Goal: Information Seeking & Learning: Find specific page/section

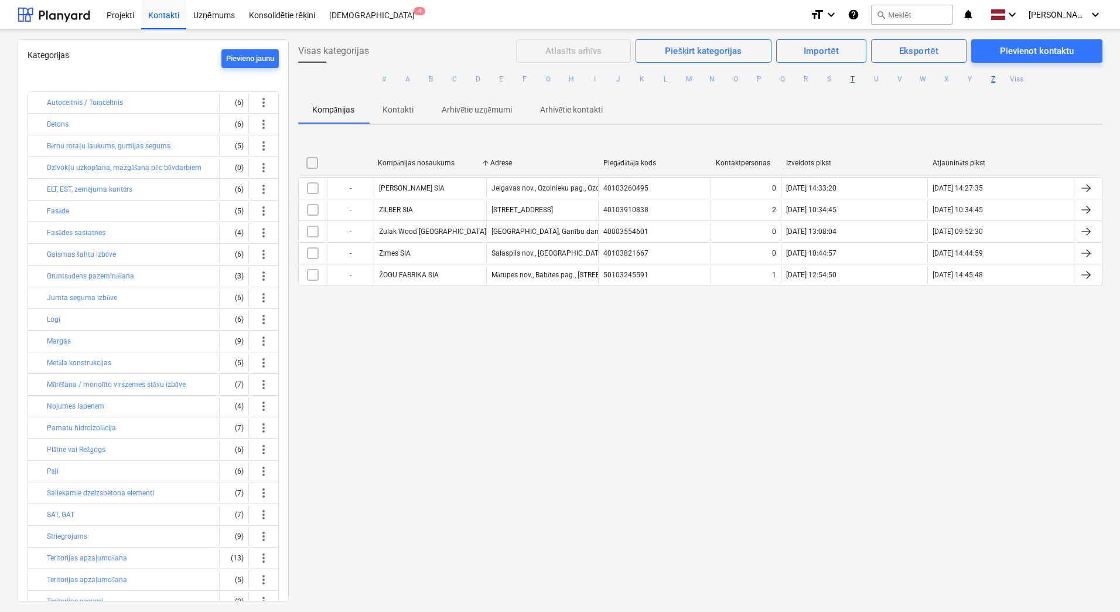
click at [851, 79] on button "T" at bounding box center [853, 79] width 14 height 14
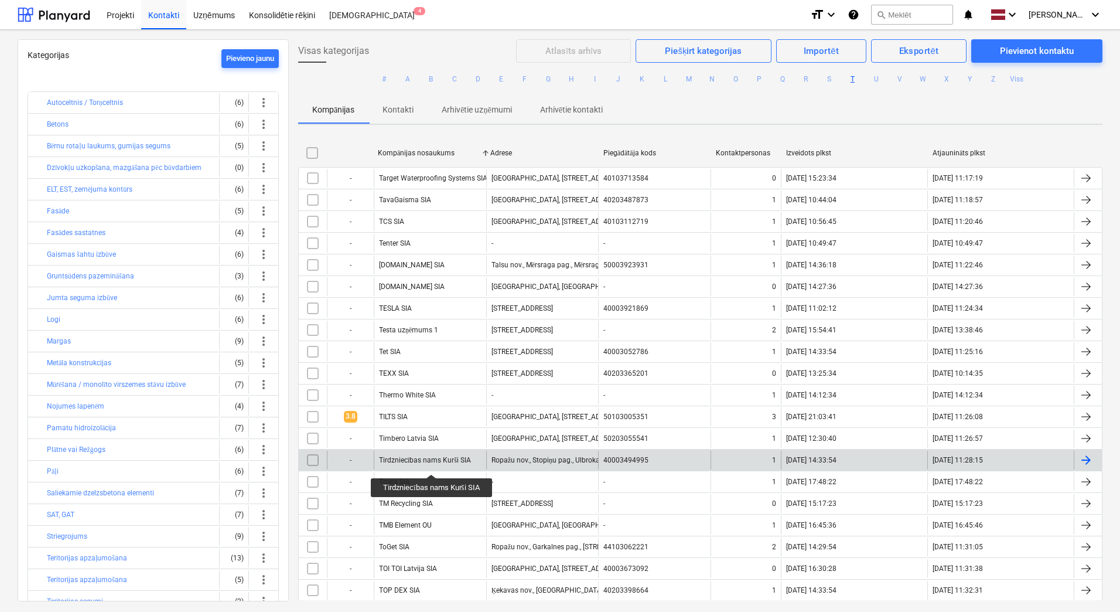
click at [432, 464] on div "Tirdzniecības nams Kurši SIA" at bounding box center [425, 460] width 92 height 9
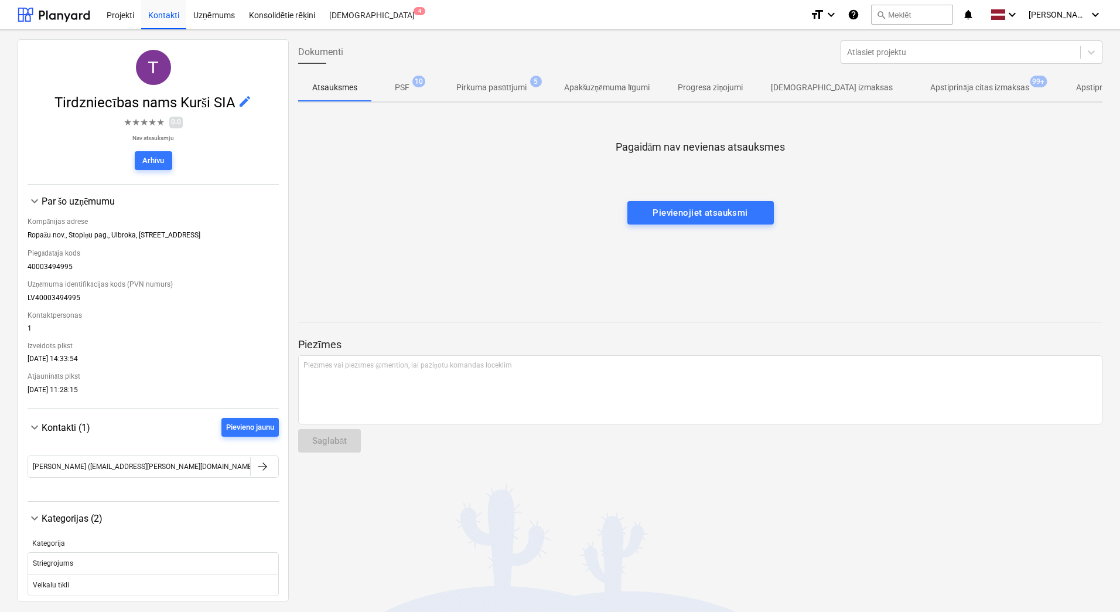
scroll to position [57, 0]
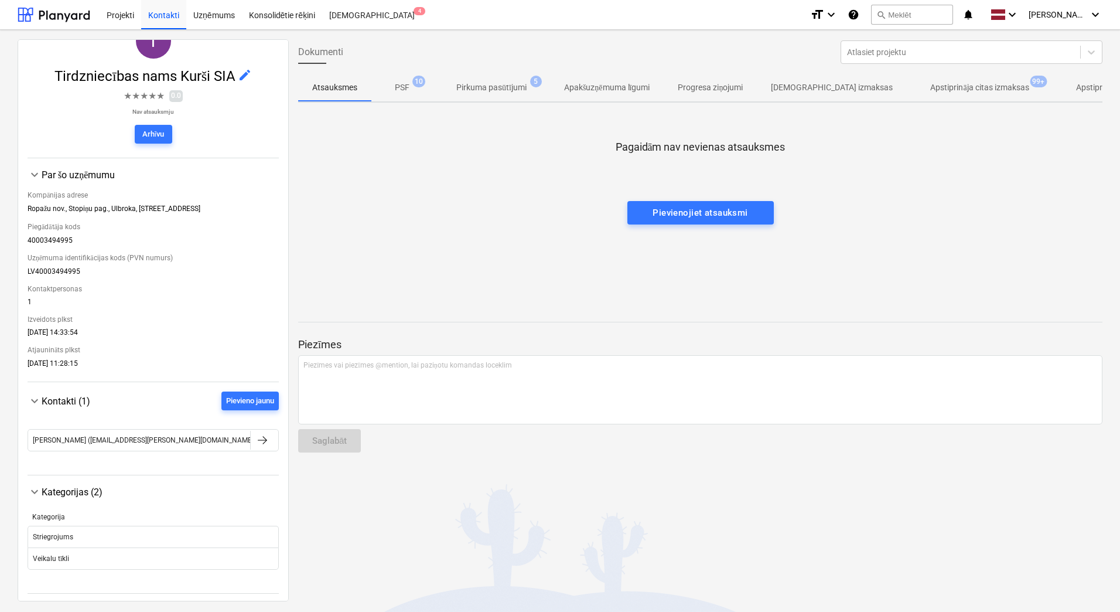
click at [404, 88] on p "PSF" at bounding box center [402, 87] width 15 height 12
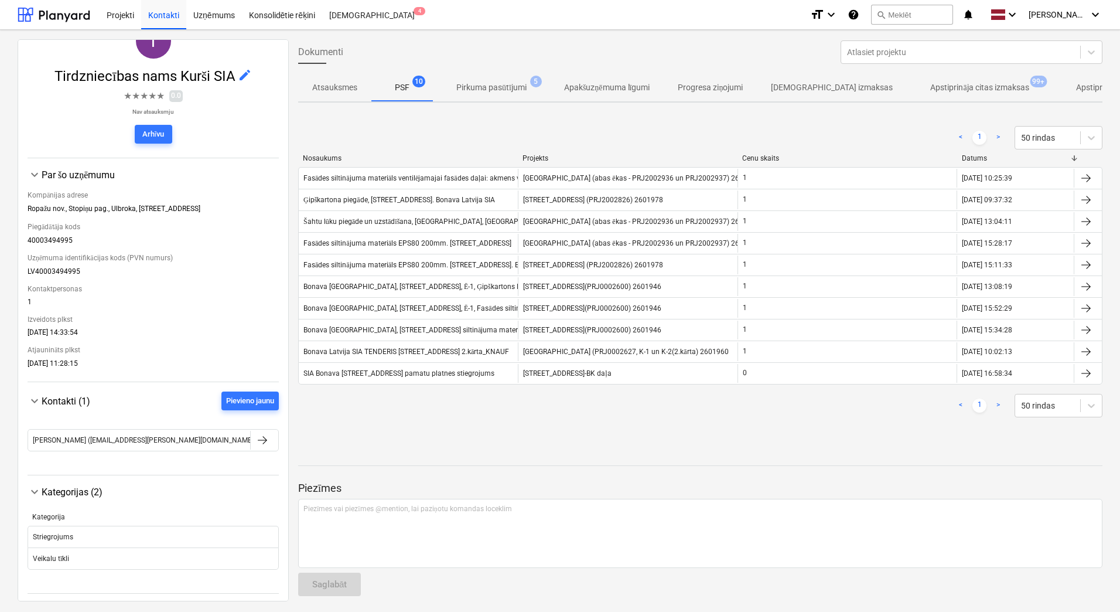
click at [504, 84] on p "Pirkuma pasūtījumi" at bounding box center [492, 87] width 70 height 12
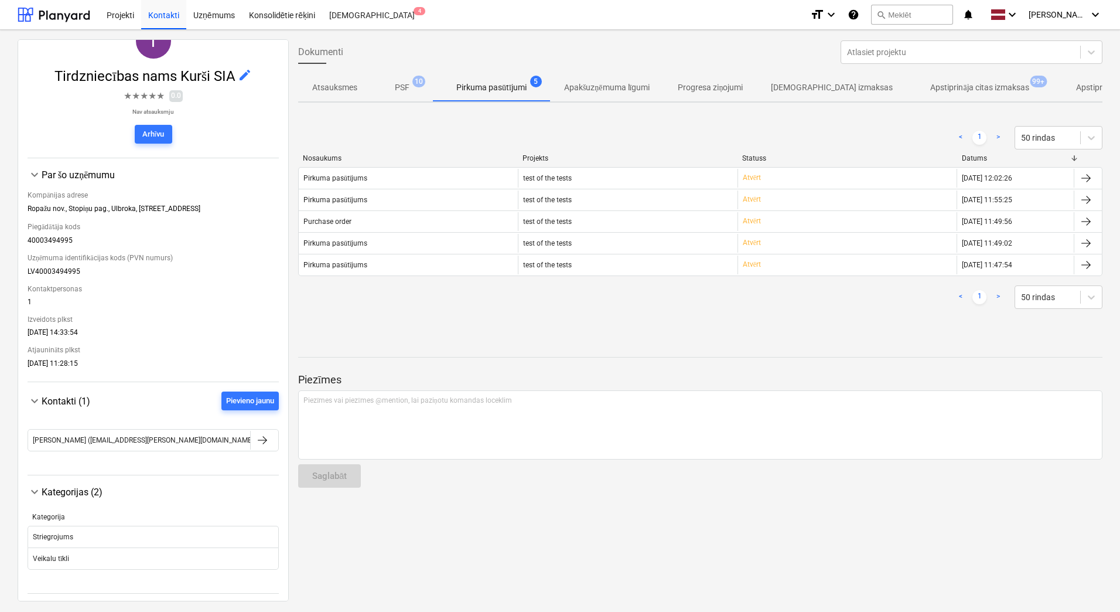
click at [943, 84] on p "Apstiprināja citas izmaksas" at bounding box center [980, 87] width 98 height 12
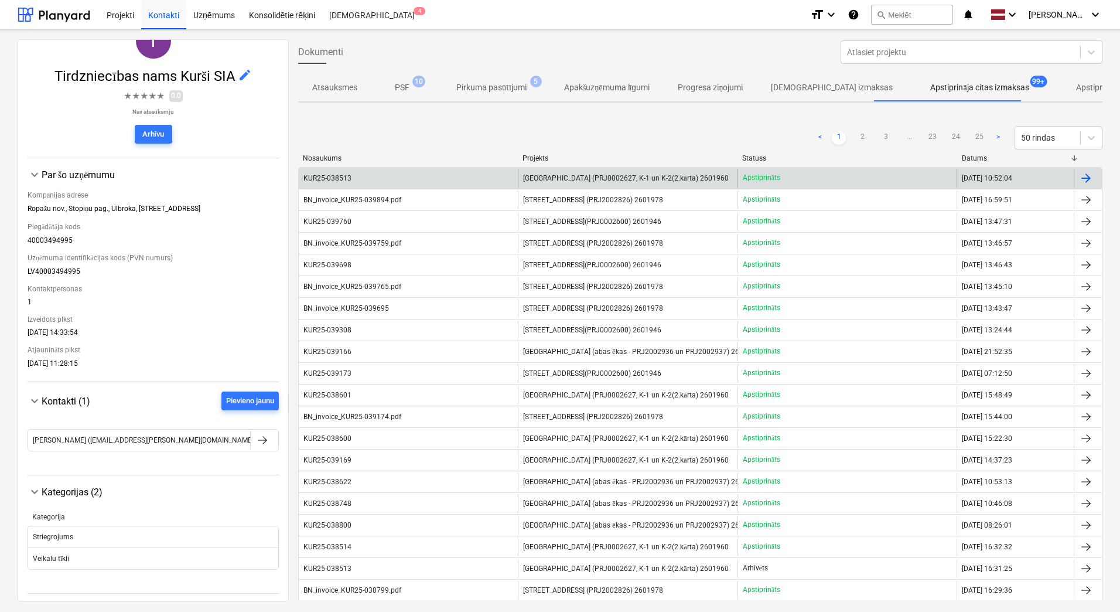
click at [390, 177] on div "KUR25-038513" at bounding box center [408, 178] width 219 height 19
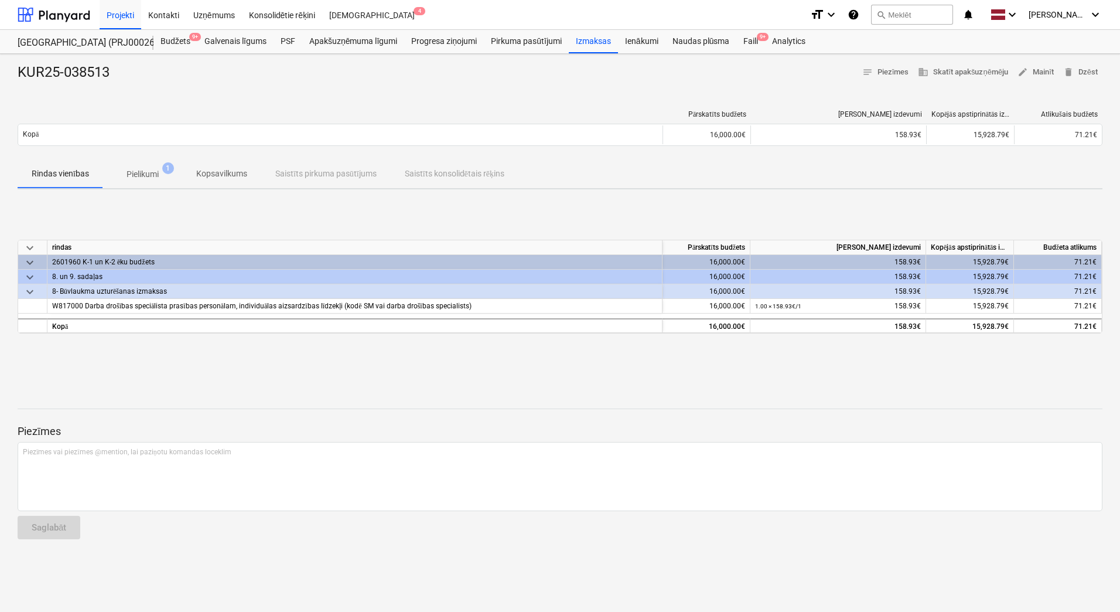
click at [147, 172] on p "Pielikumi" at bounding box center [143, 174] width 32 height 12
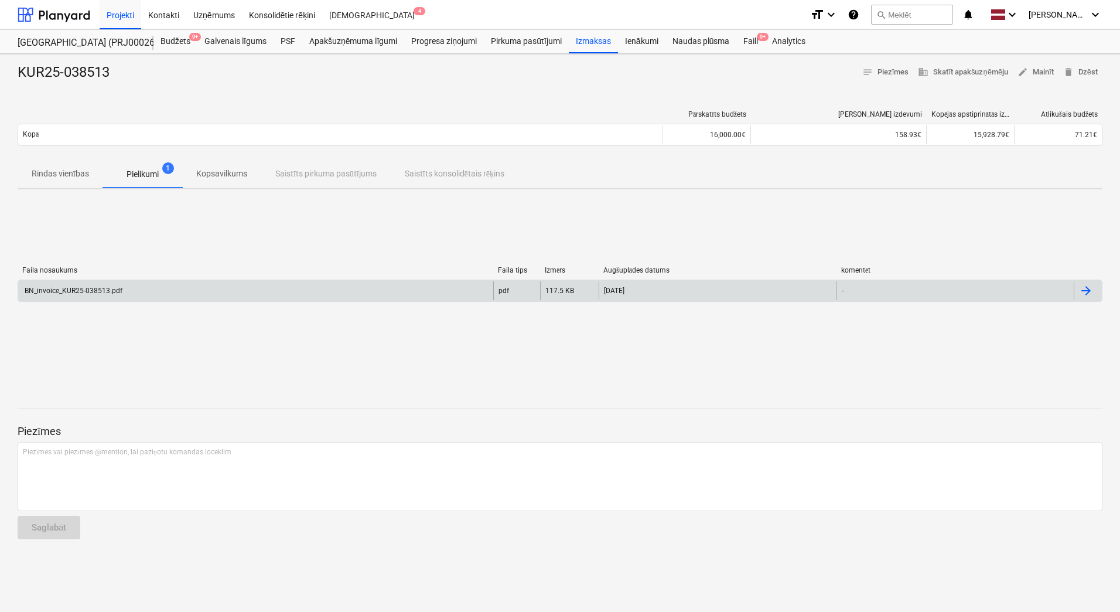
click at [156, 295] on div "BN_invoice_KUR25-038513.pdf" at bounding box center [255, 290] width 475 height 19
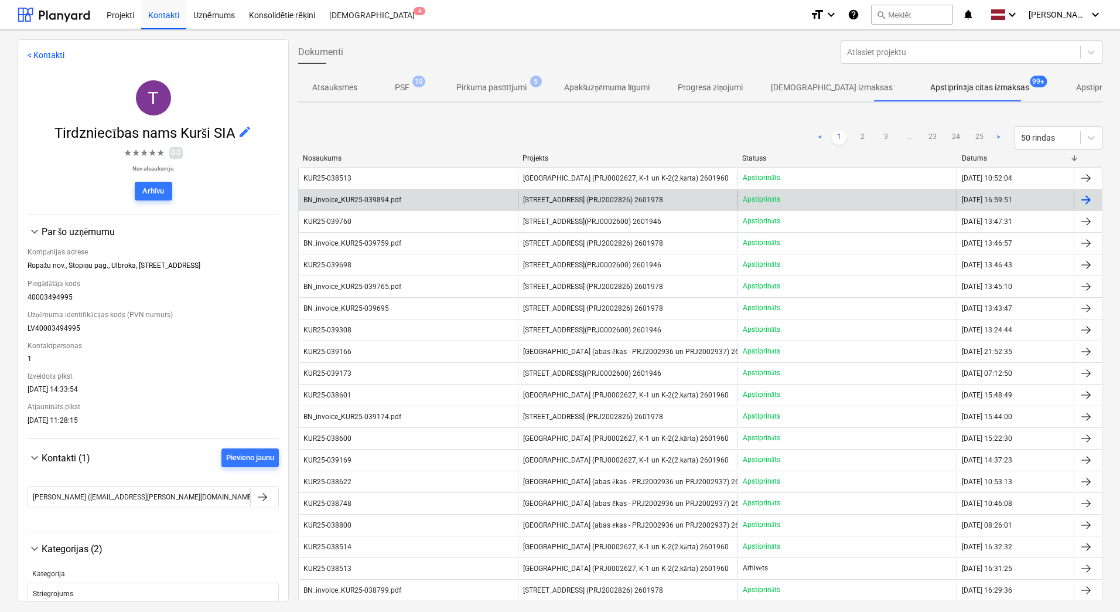
click at [385, 196] on div "BN_invoice_KUR25-039894.pdf" at bounding box center [353, 200] width 98 height 8
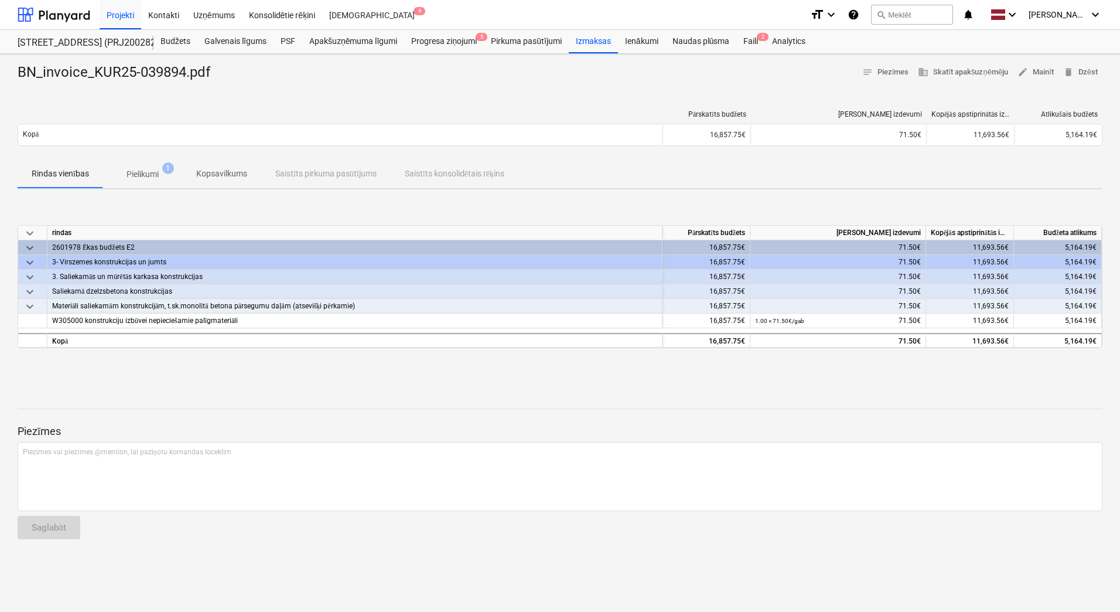
click at [149, 179] on p "Pielikumi" at bounding box center [143, 174] width 32 height 12
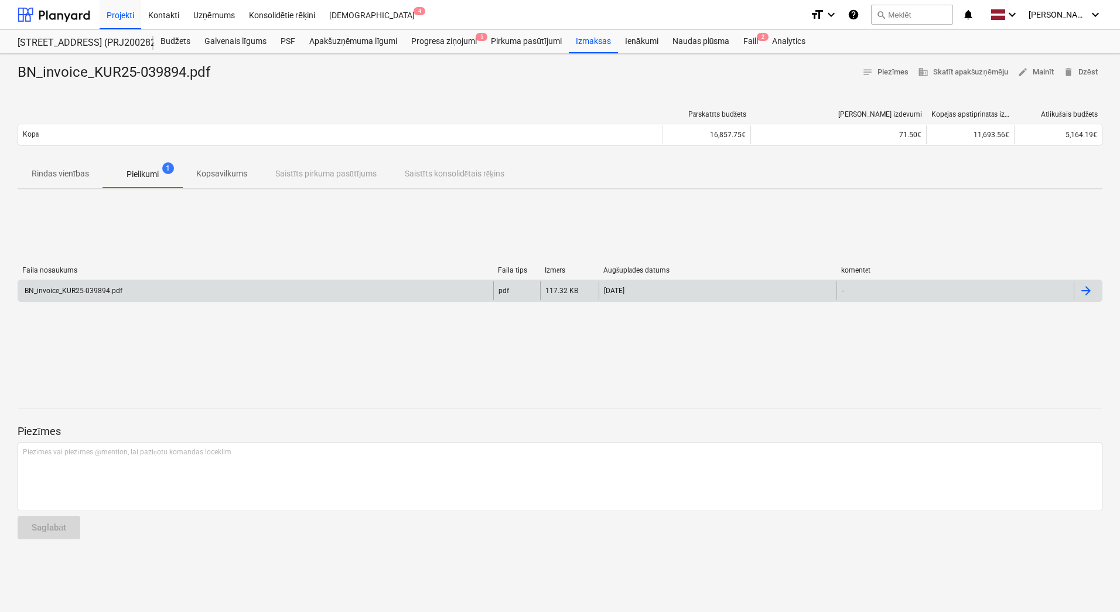
click at [81, 290] on div "BN_invoice_KUR25-039894.pdf" at bounding box center [73, 291] width 100 height 8
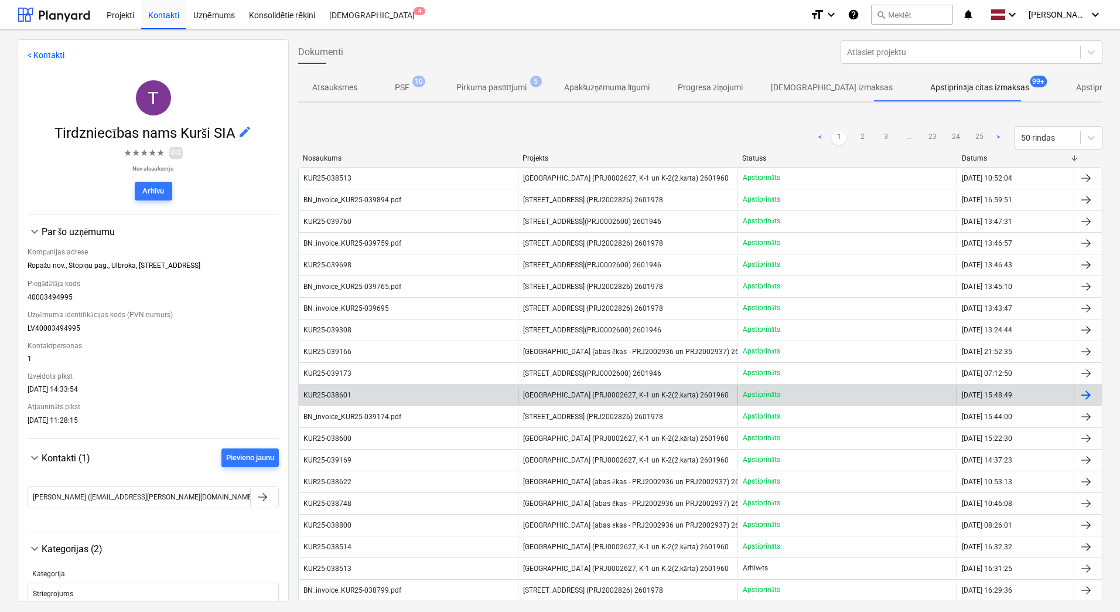
click at [343, 389] on div "KUR25-038601" at bounding box center [408, 395] width 219 height 19
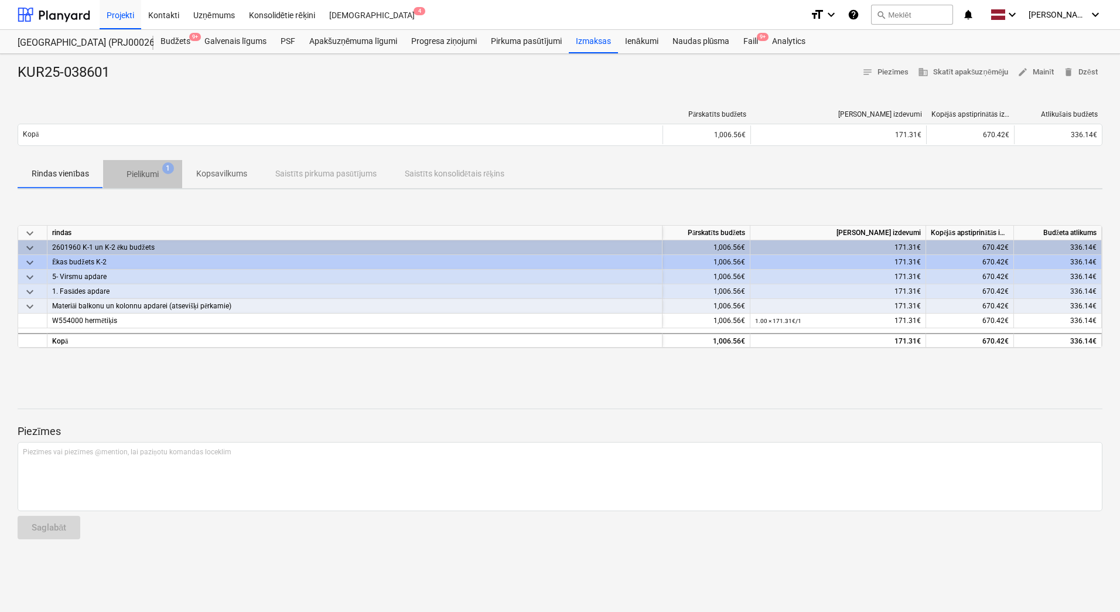
click at [143, 169] on p "Pielikumi" at bounding box center [143, 174] width 32 height 12
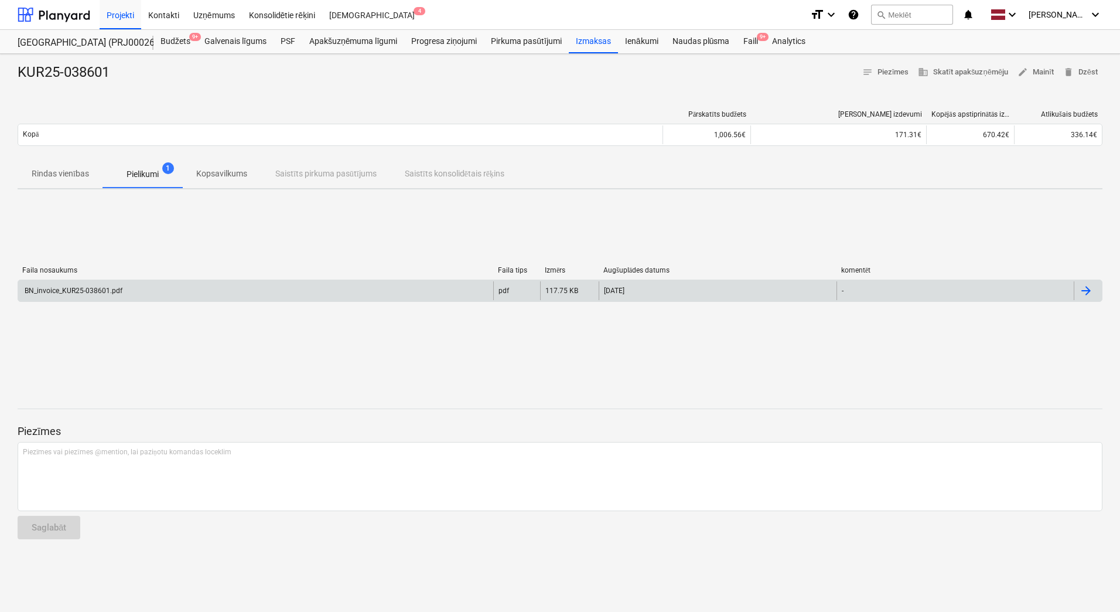
click at [90, 287] on div "BN_invoice_KUR25-038601.pdf" at bounding box center [73, 291] width 100 height 8
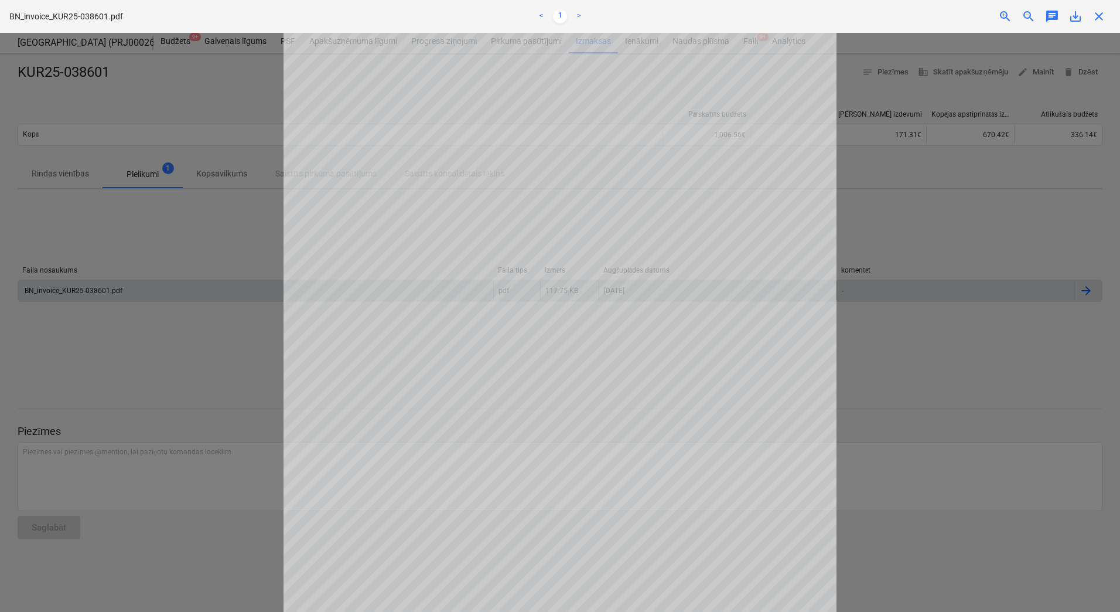
click at [931, 335] on div at bounding box center [560, 322] width 1120 height 579
click at [1101, 19] on div "Neizdevās iegūt projektu" at bounding box center [956, 12] width 316 height 25
click at [1098, 13] on div "Neizdevās iegūt projektu" at bounding box center [956, 12] width 316 height 25
click at [1099, 15] on div "Neizdevās iegūt projektu" at bounding box center [956, 12] width 316 height 25
click at [1102, 13] on div "Neizdevās iegūt projektu" at bounding box center [956, 12] width 316 height 25
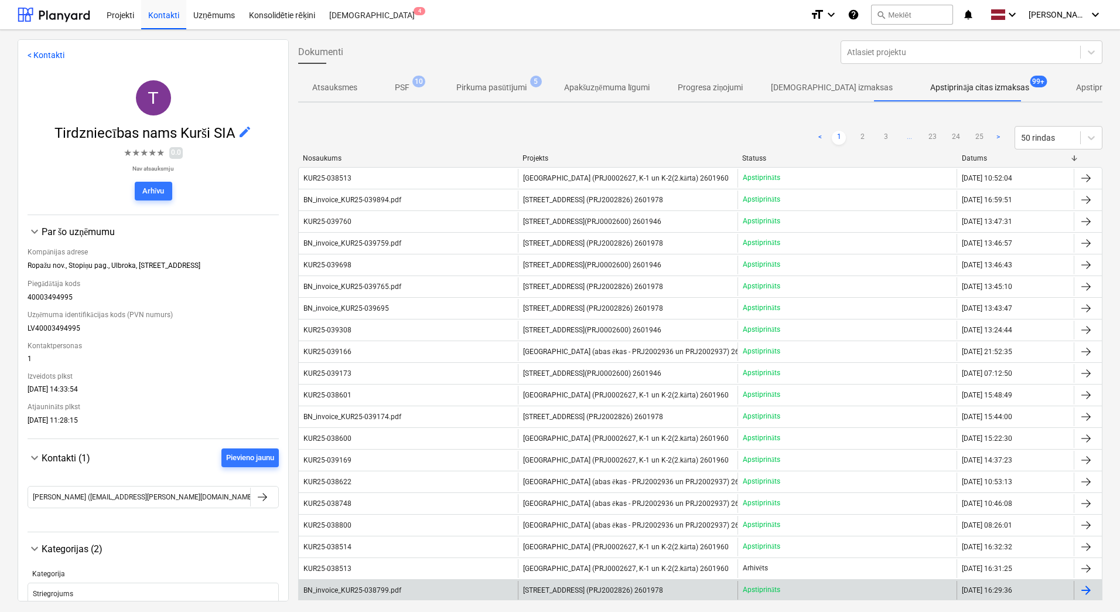
click at [349, 587] on div "BN_invoice_KUR25-038799.pdf" at bounding box center [353, 590] width 98 height 8
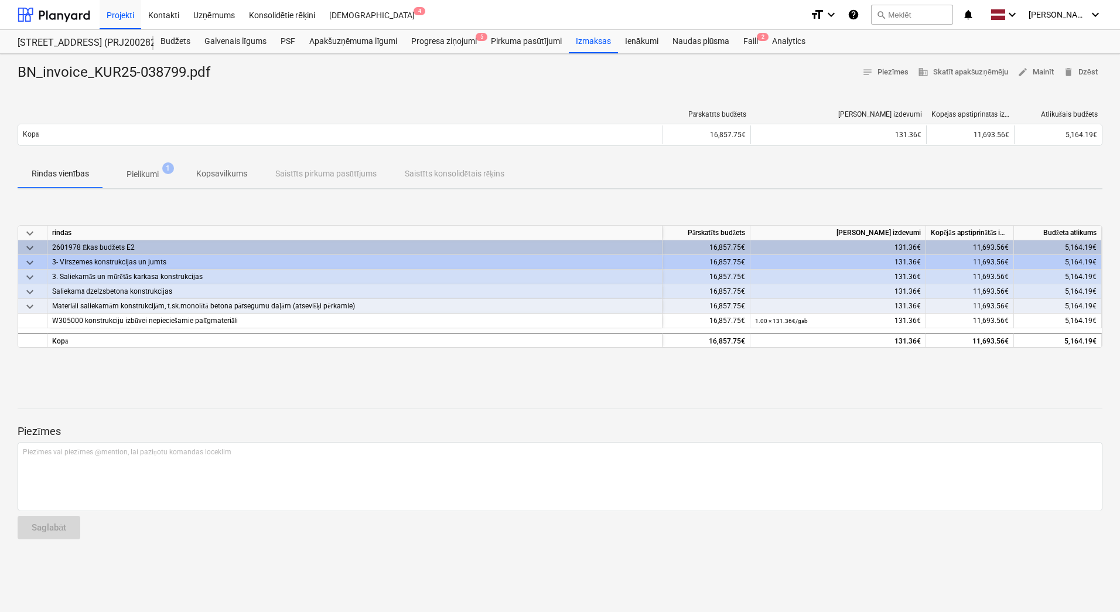
click at [148, 173] on p "Pielikumi" at bounding box center [143, 174] width 32 height 12
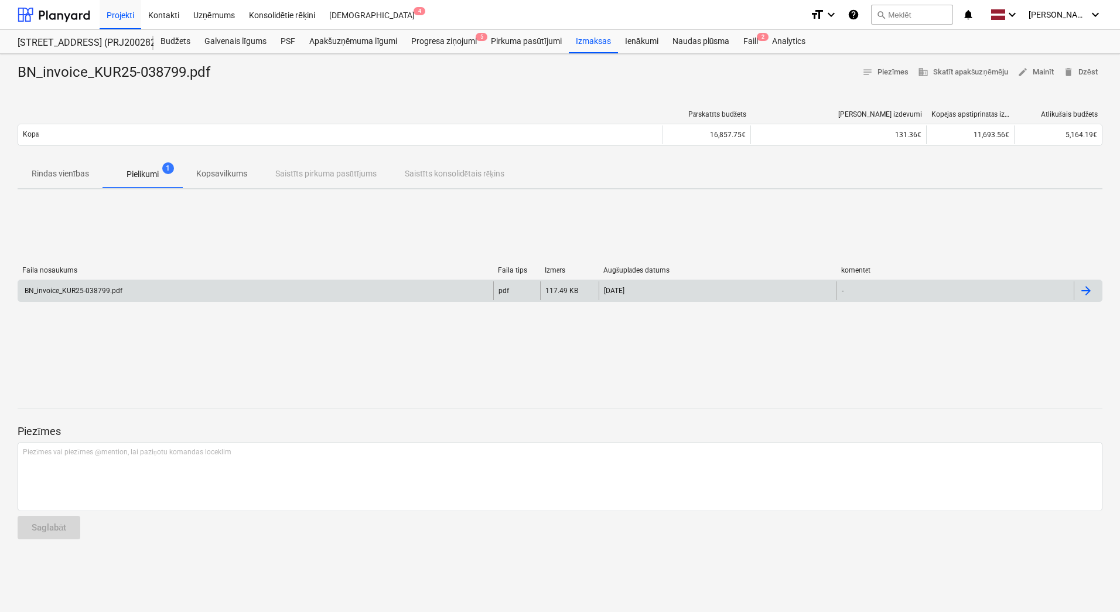
click at [49, 287] on div "BN_invoice_KUR25-038799.pdf" at bounding box center [73, 291] width 100 height 8
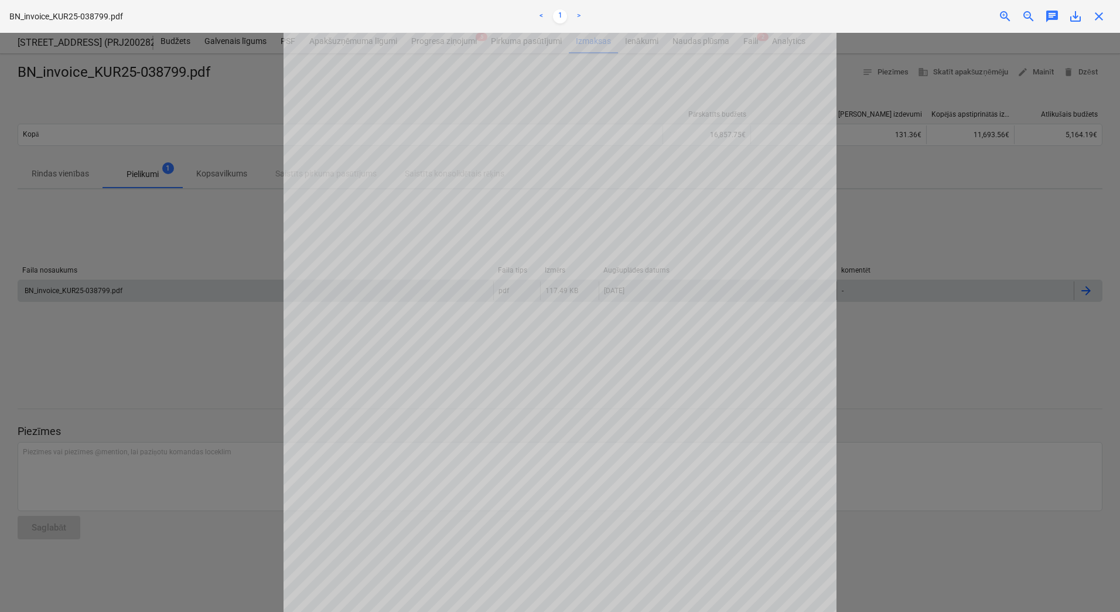
scroll to position [139, 0]
click at [248, 244] on div at bounding box center [560, 322] width 1120 height 579
click at [936, 260] on div at bounding box center [560, 322] width 1120 height 579
click at [1102, 15] on div "Neizdevās iegūt projektu" at bounding box center [956, 12] width 316 height 25
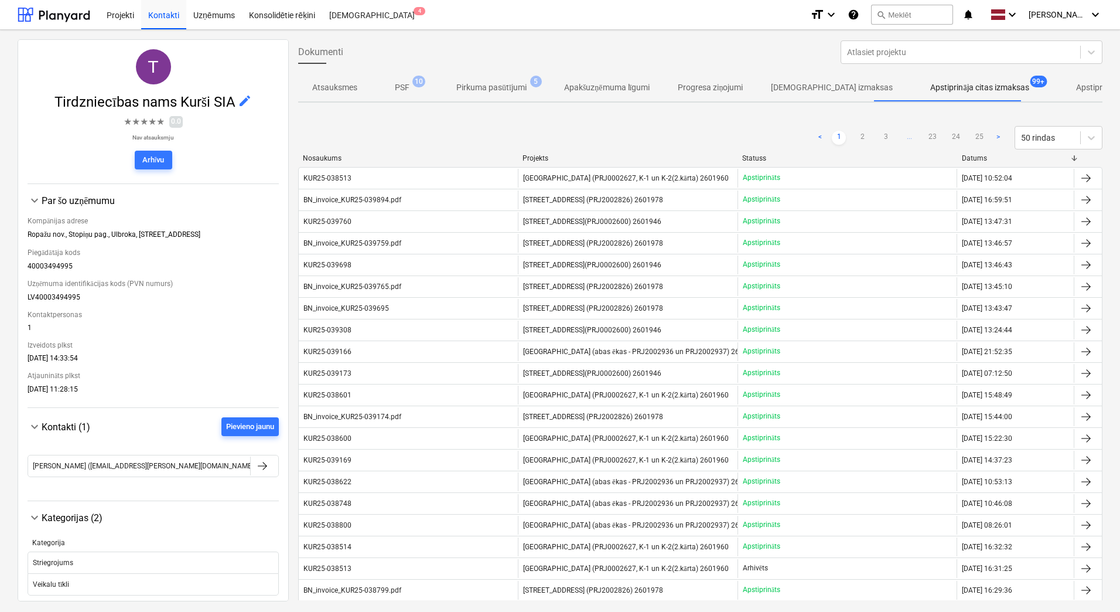
scroll to position [57, 0]
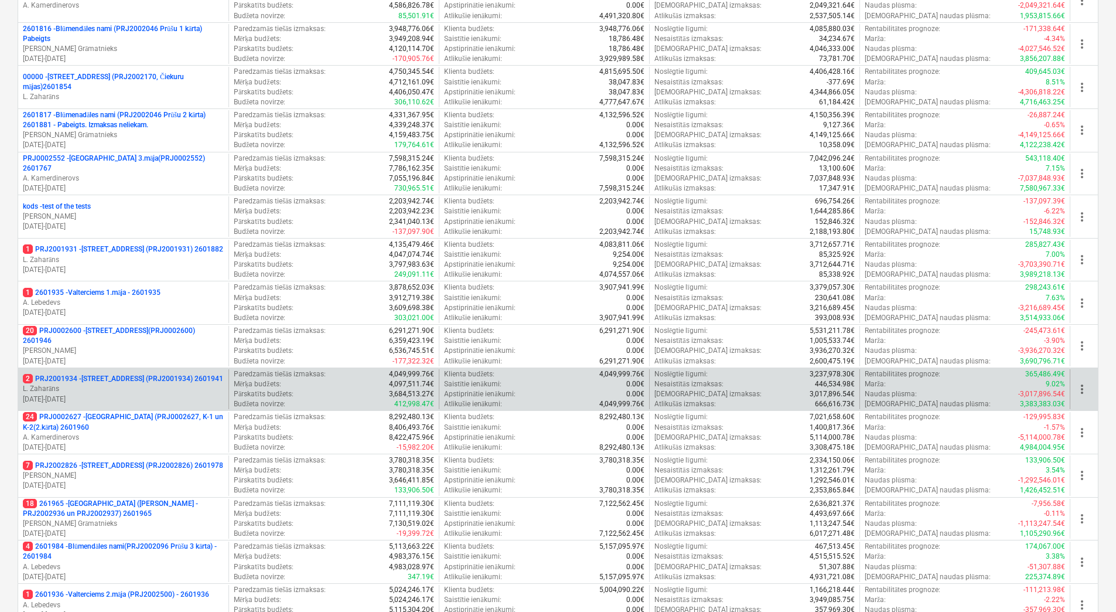
scroll to position [234, 0]
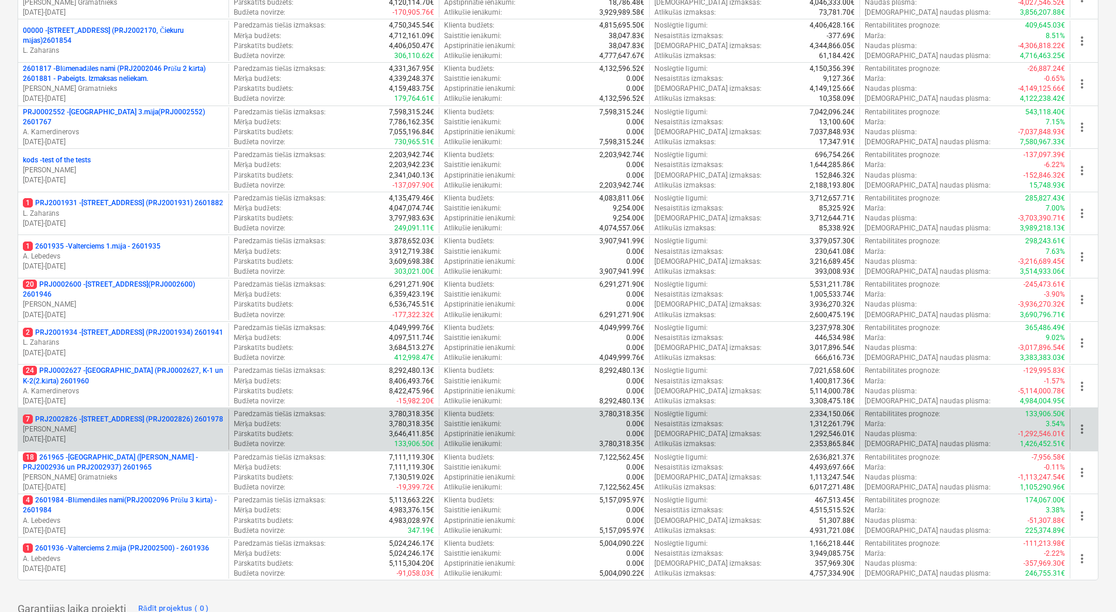
click at [103, 425] on p "J. Ruskuls" at bounding box center [123, 429] width 201 height 10
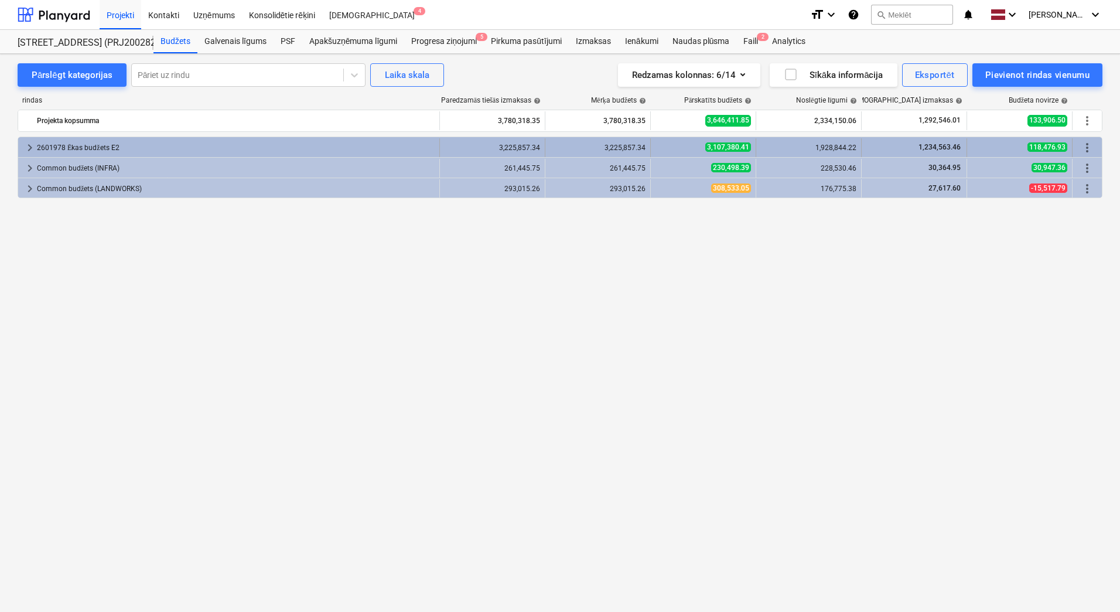
click at [30, 147] on span "keyboard_arrow_right" at bounding box center [30, 148] width 14 height 14
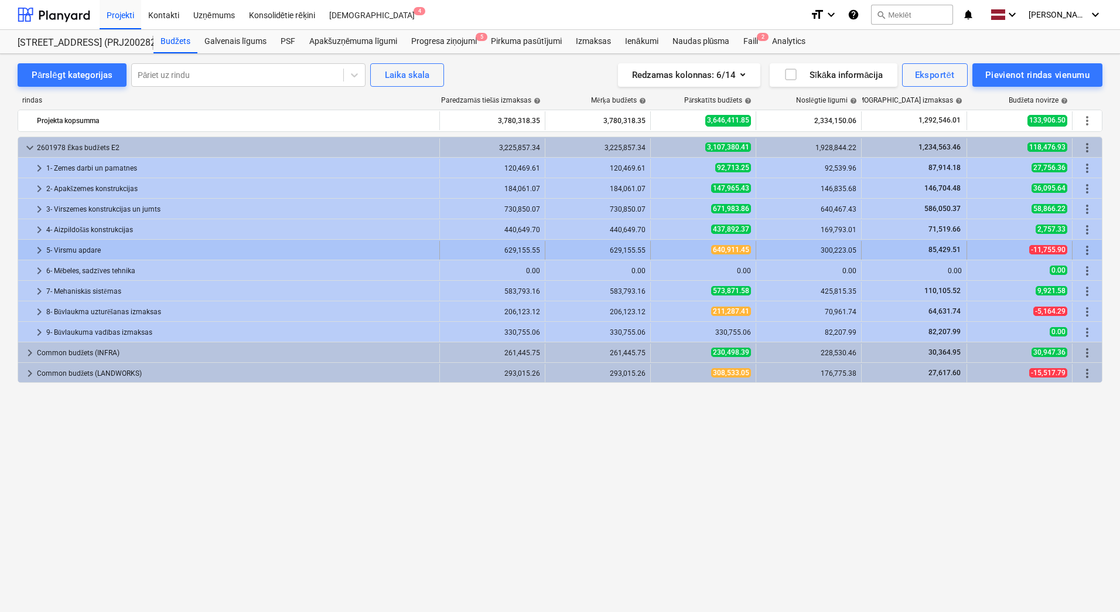
click at [40, 247] on span "keyboard_arrow_right" at bounding box center [39, 250] width 14 height 14
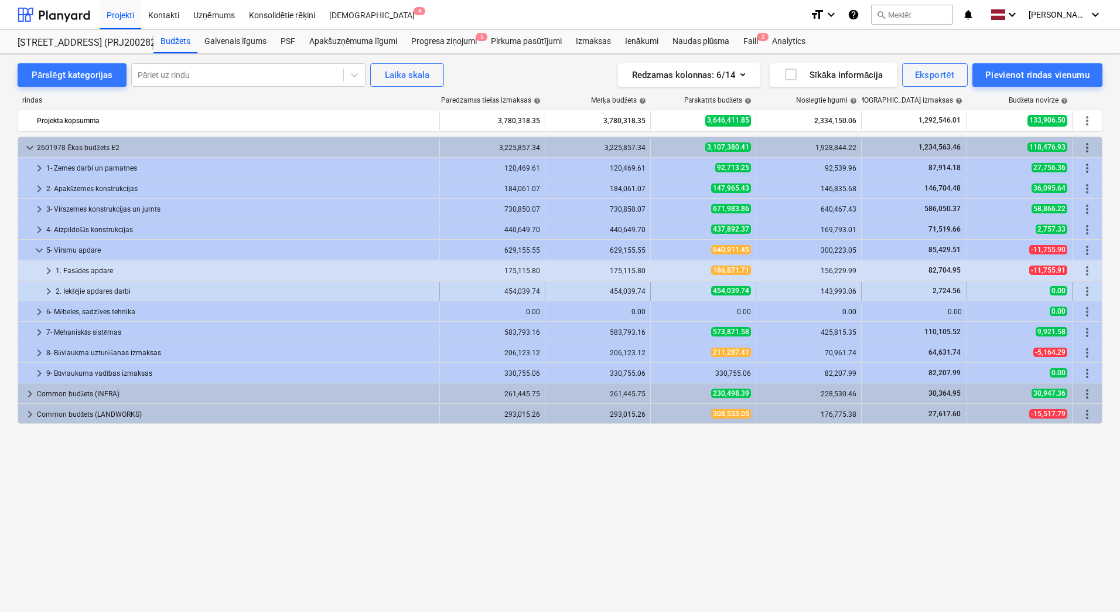
click at [51, 291] on span "keyboard_arrow_right" at bounding box center [49, 291] width 14 height 14
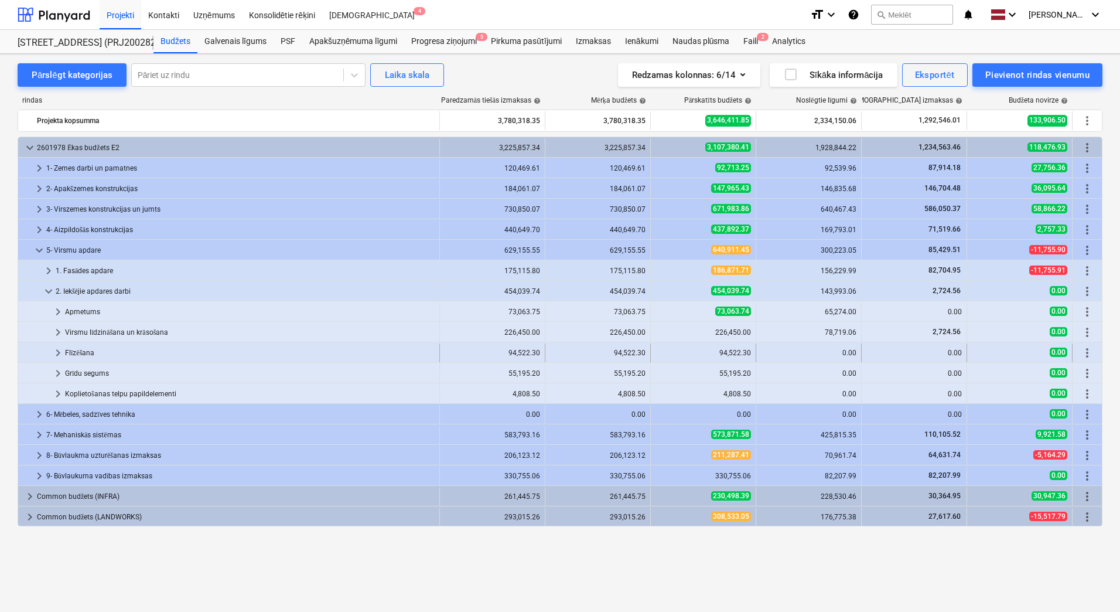
click at [56, 355] on span "keyboard_arrow_right" at bounding box center [58, 353] width 14 height 14
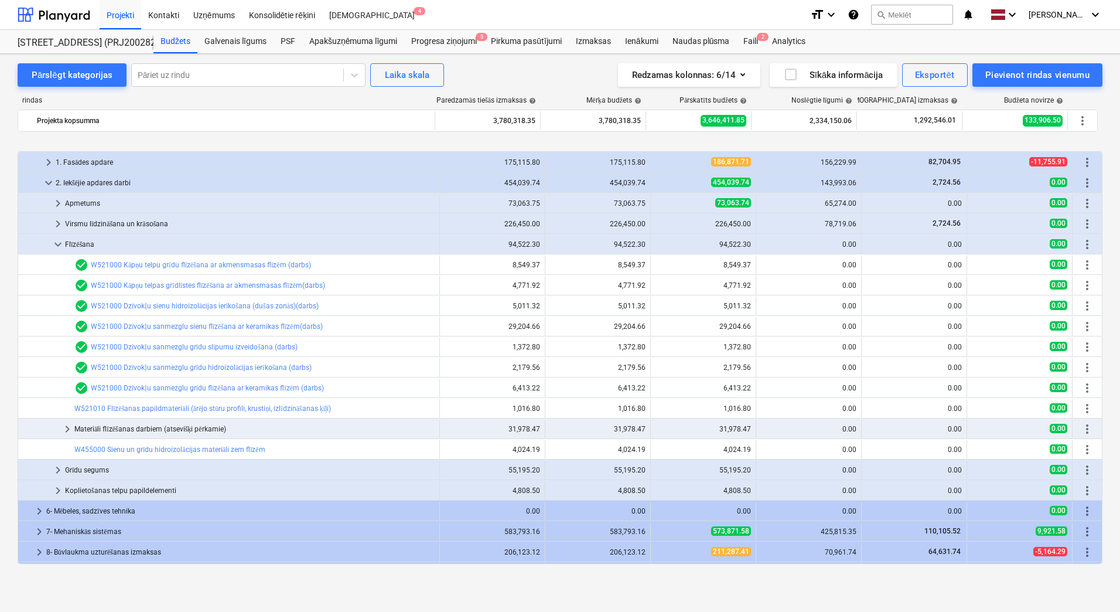
scroll to position [168, 0]
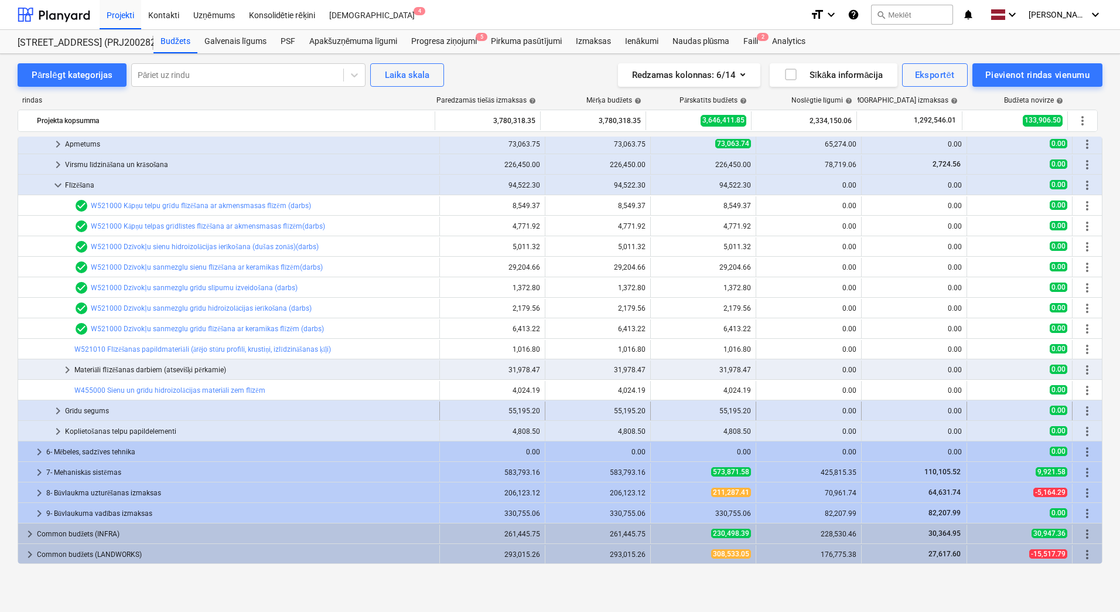
click at [62, 413] on span "keyboard_arrow_right" at bounding box center [58, 411] width 14 height 14
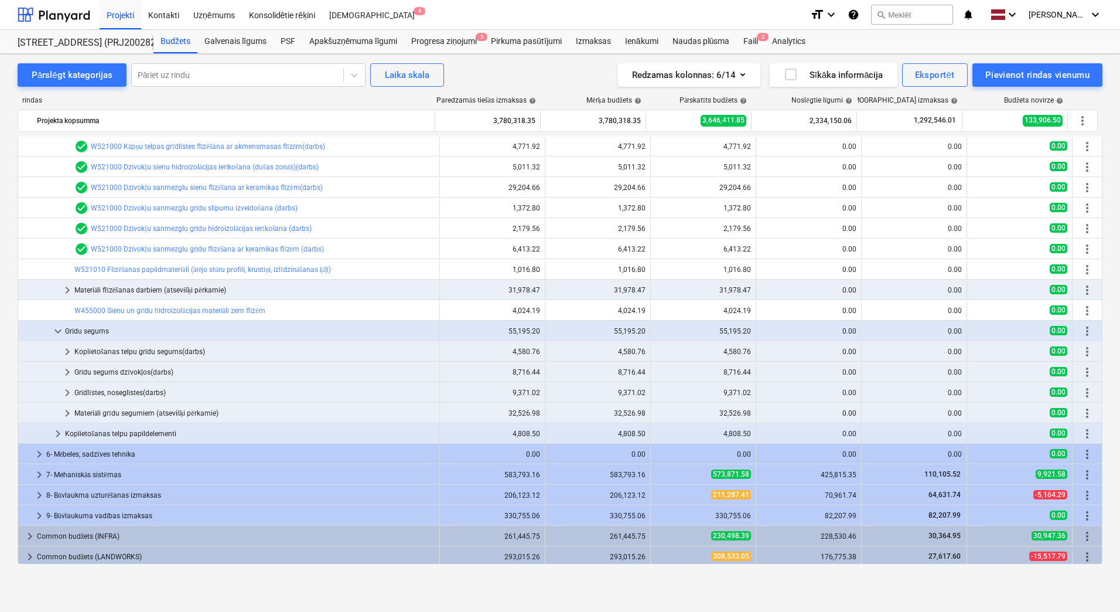
scroll to position [250, 0]
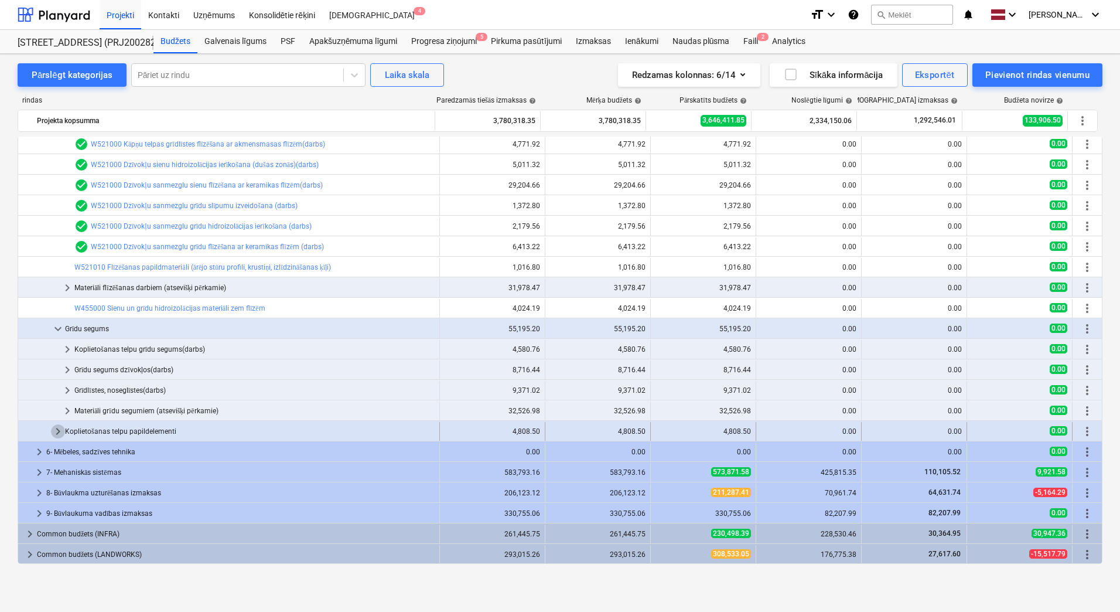
click at [55, 430] on span "keyboard_arrow_right" at bounding box center [58, 431] width 14 height 14
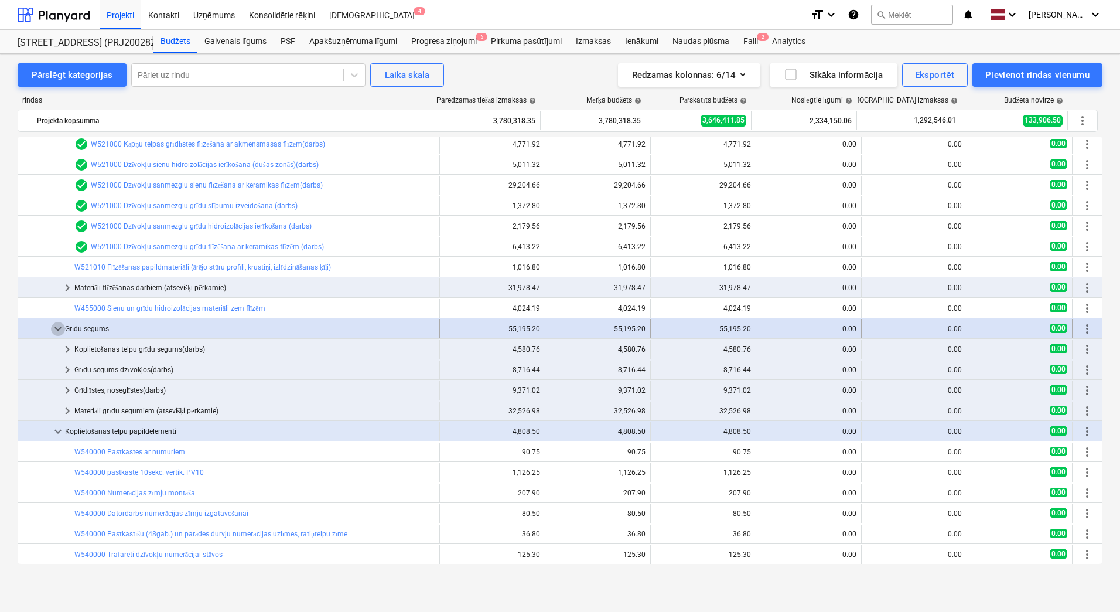
click at [58, 327] on span "keyboard_arrow_down" at bounding box center [58, 329] width 14 height 14
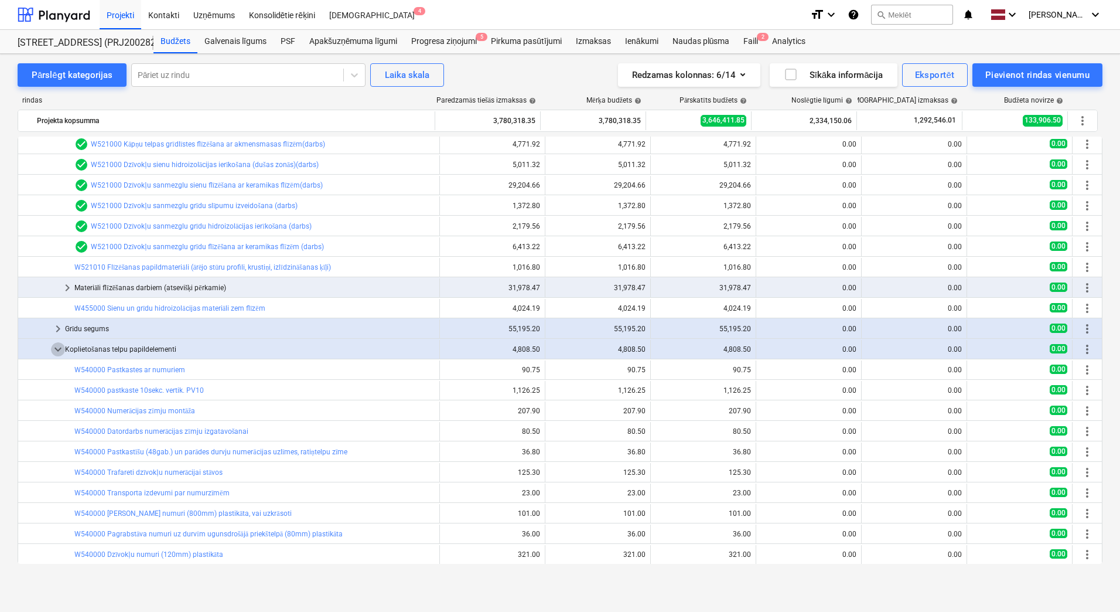
drag, startPoint x: 57, startPoint y: 350, endPoint x: 59, endPoint y: 343, distance: 7.4
click at [57, 350] on span "keyboard_arrow_down" at bounding box center [58, 349] width 14 height 14
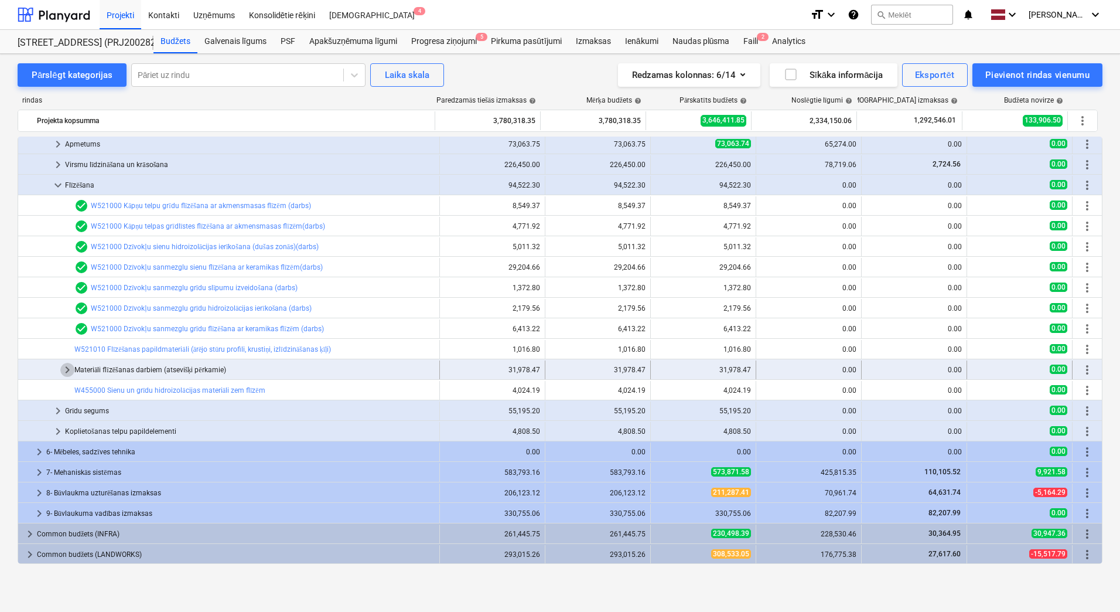
click at [67, 366] on span "keyboard_arrow_right" at bounding box center [67, 370] width 14 height 14
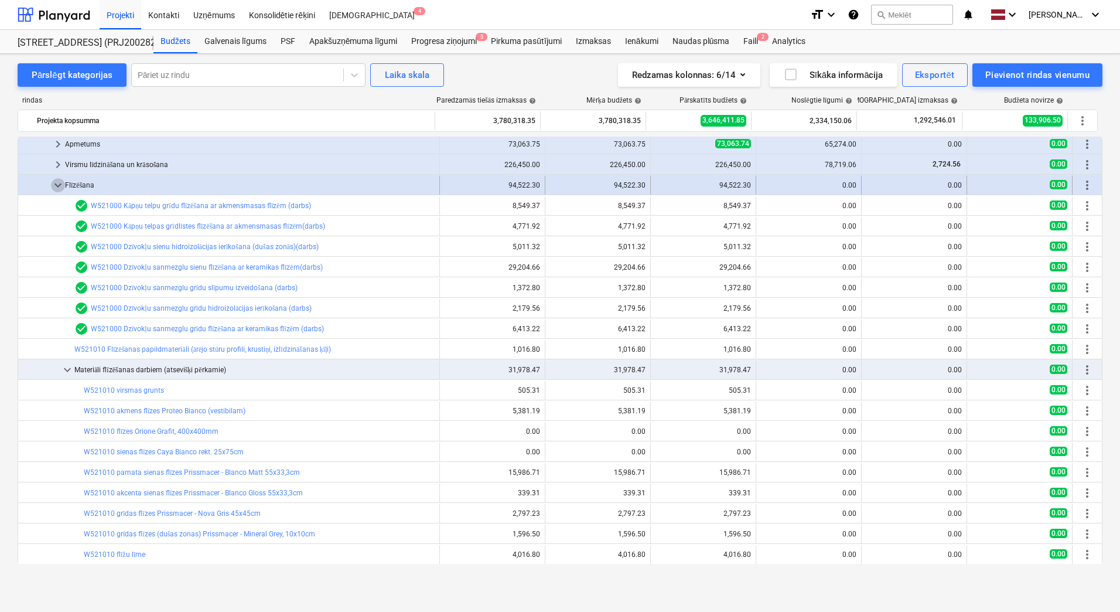
click at [57, 185] on span "keyboard_arrow_down" at bounding box center [58, 185] width 14 height 14
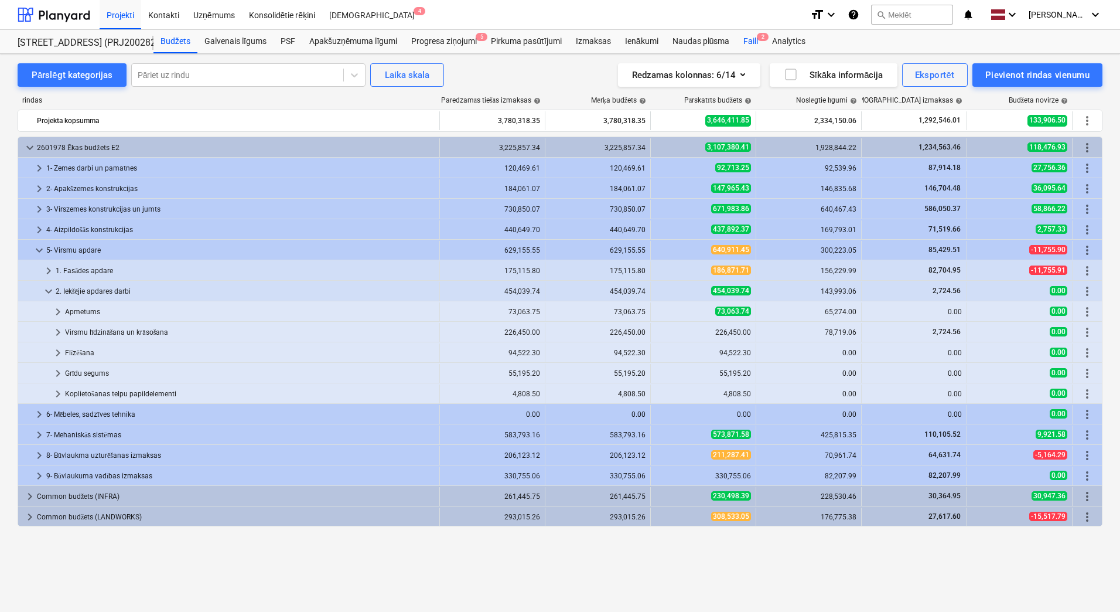
click at [751, 38] on div "Faili 2" at bounding box center [751, 41] width 29 height 23
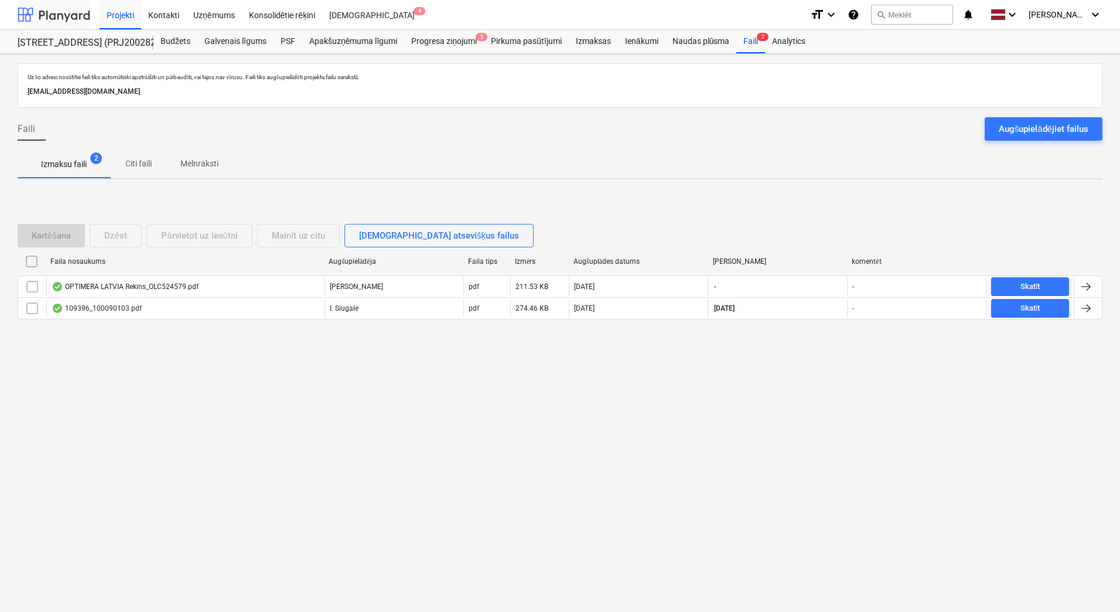
click at [60, 16] on div at bounding box center [54, 14] width 73 height 29
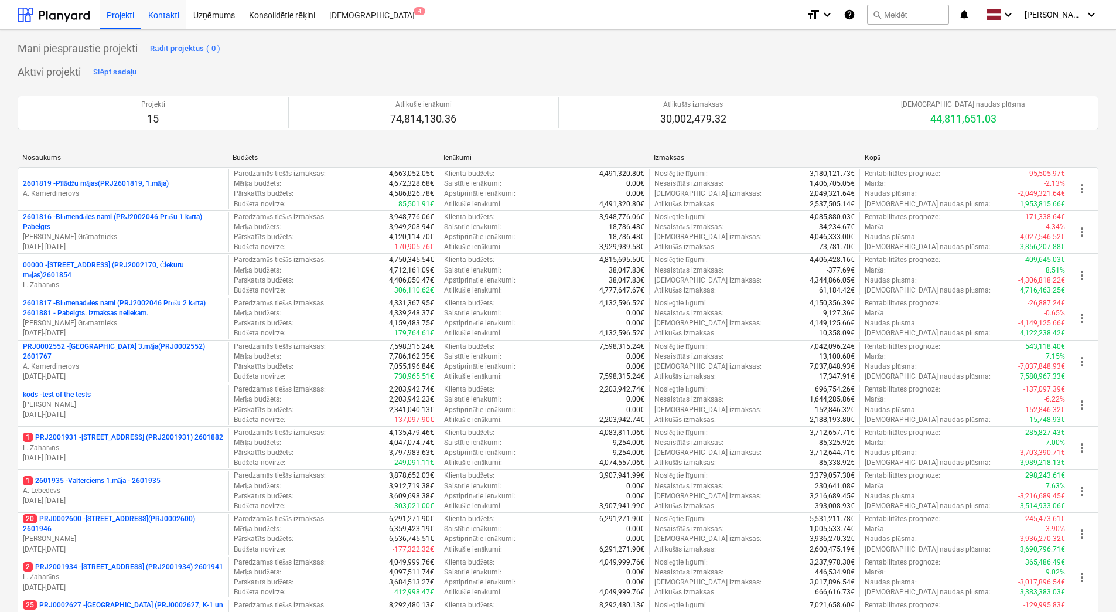
click at [171, 21] on div "Kontakti" at bounding box center [163, 14] width 45 height 30
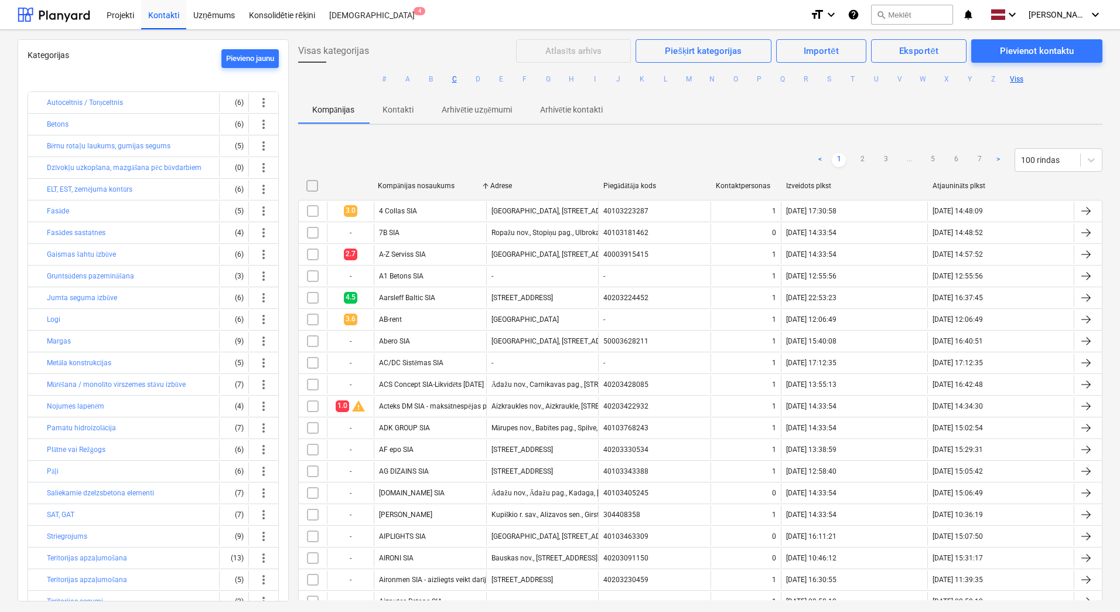
click at [451, 78] on button "C" at bounding box center [455, 79] width 14 height 14
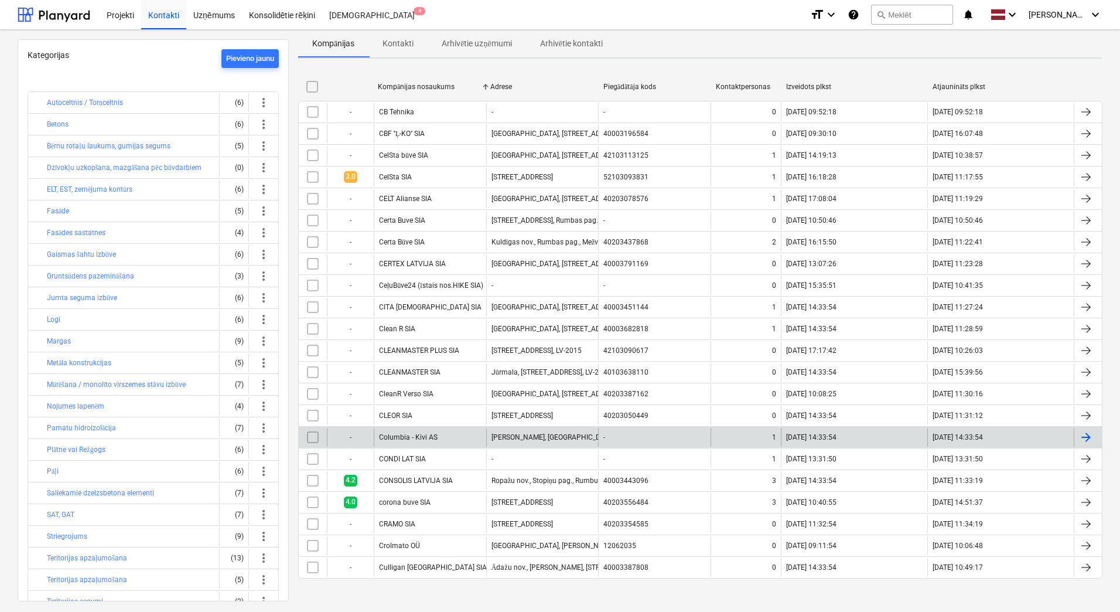
scroll to position [68, 0]
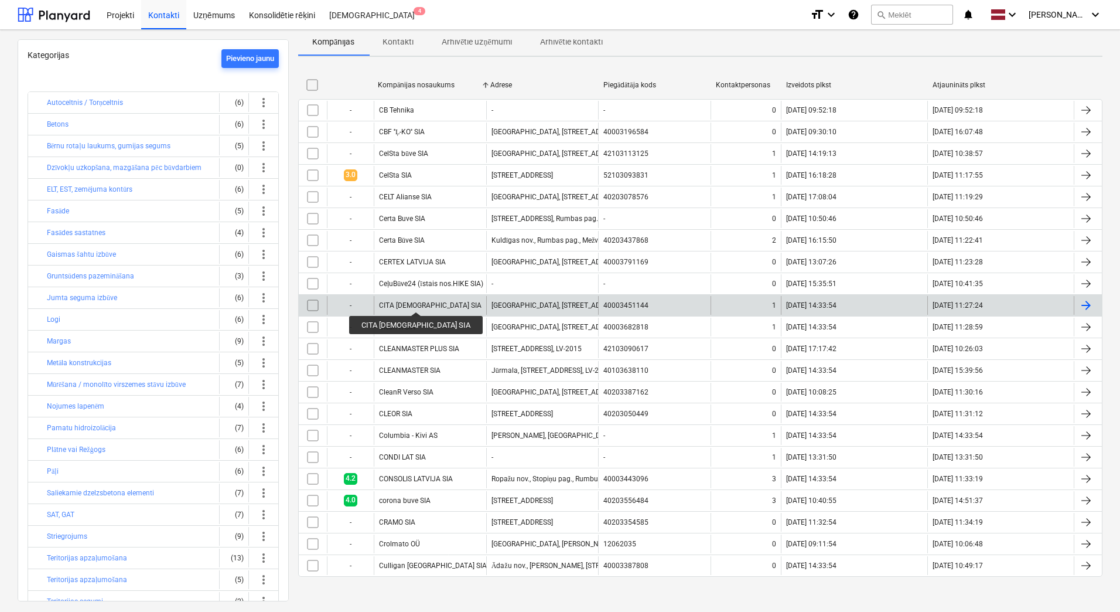
click at [401, 301] on div "CITA SANTEHNIKA SIA" at bounding box center [430, 305] width 103 height 8
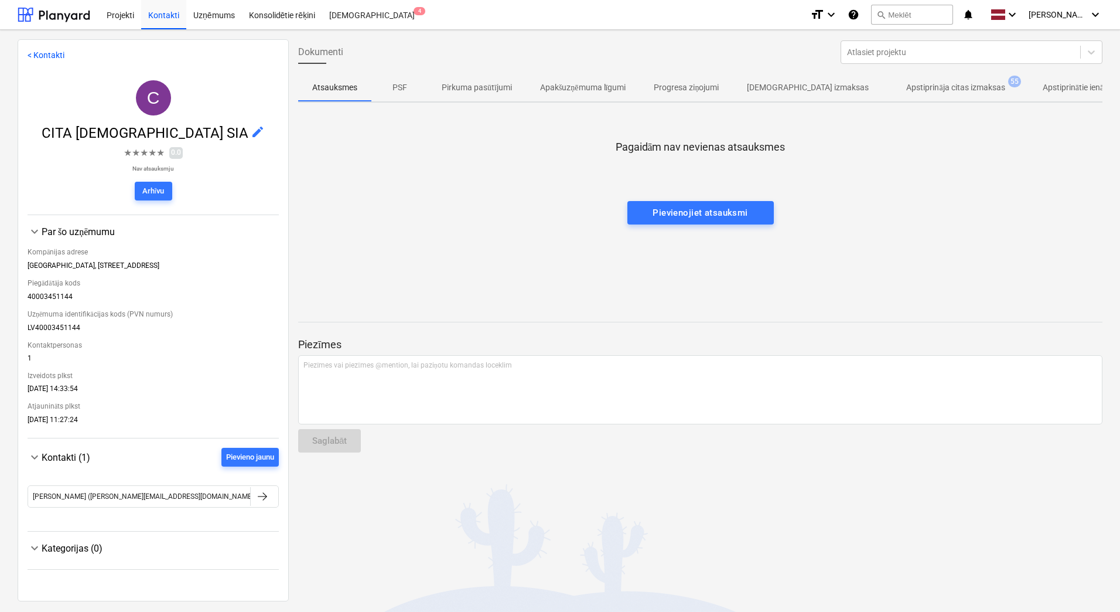
click at [907, 90] on p "Apstiprināja citas izmaksas" at bounding box center [956, 87] width 98 height 12
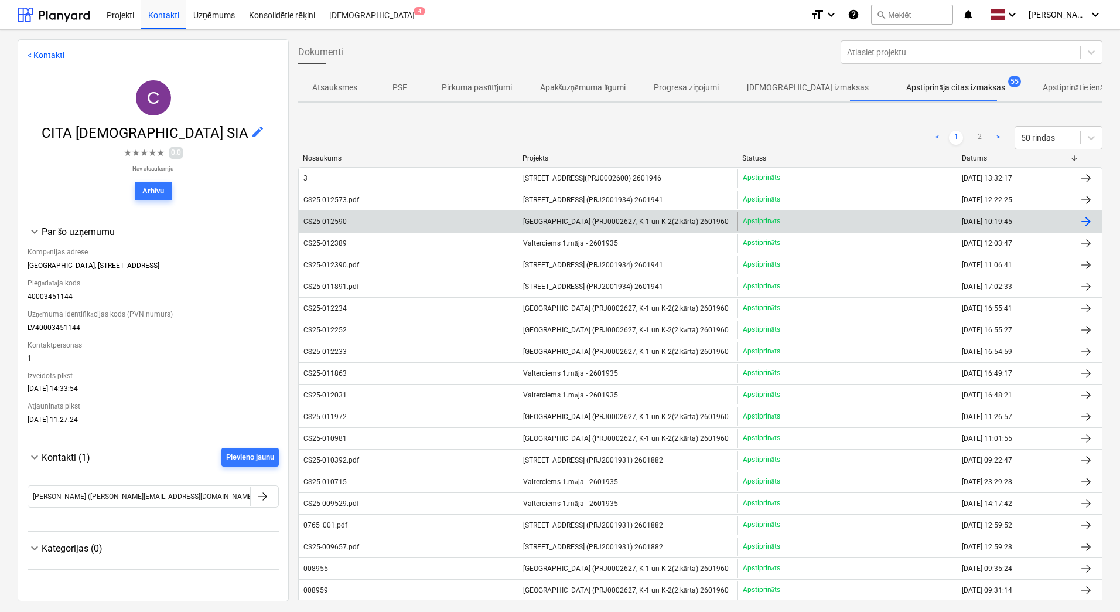
click at [423, 222] on div "CS25-012590" at bounding box center [408, 221] width 219 height 19
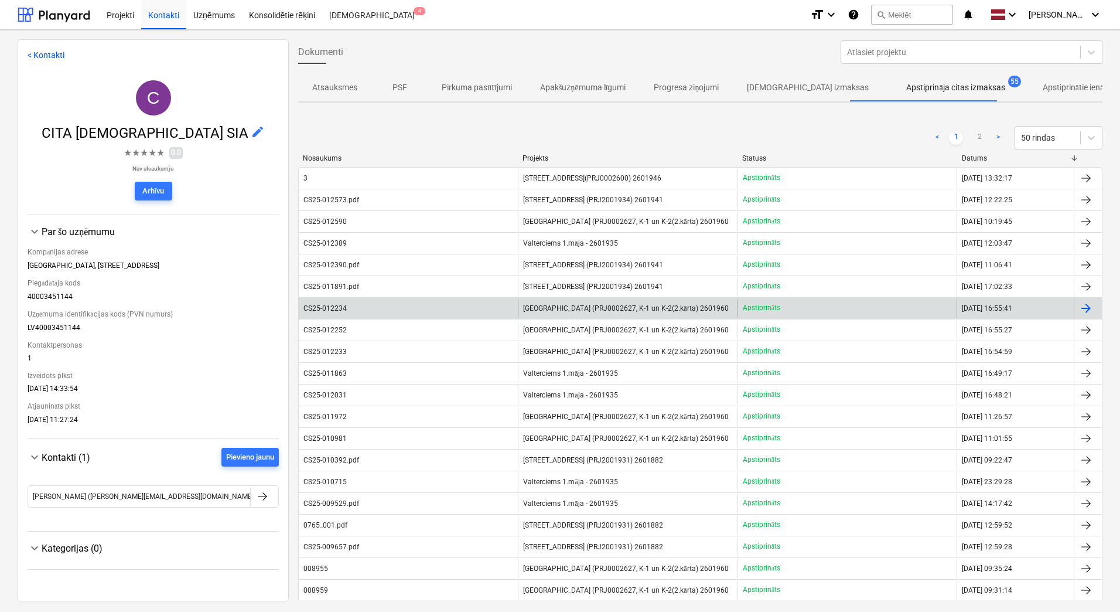
click at [557, 306] on span "[GEOGRAPHIC_DATA] (PRJ0002627, K-1 un K-2(2.kārta) 2601960" at bounding box center [625, 308] width 205 height 9
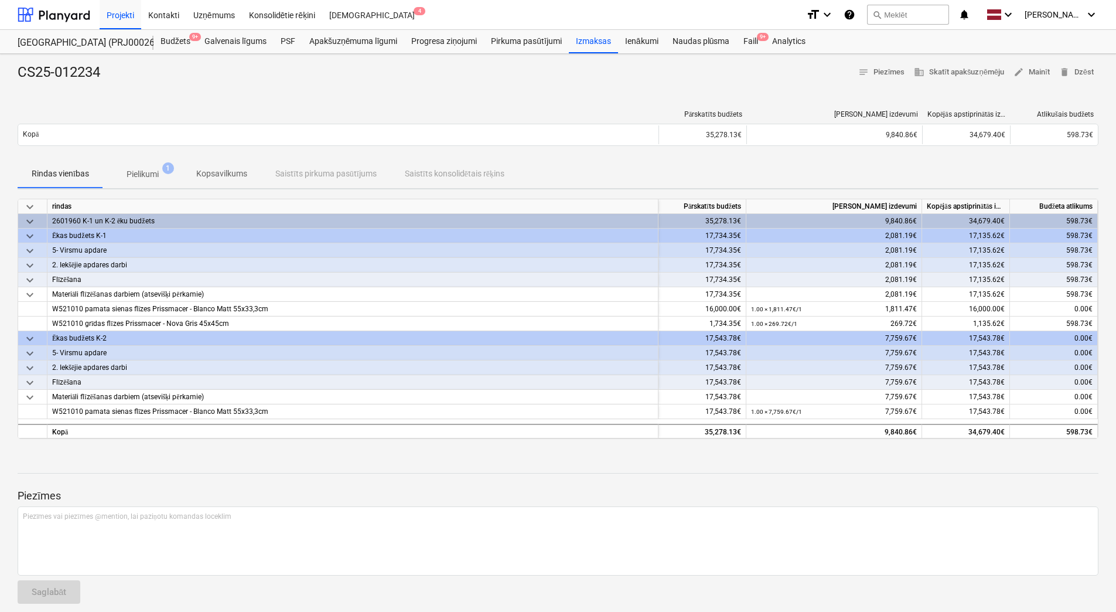
click at [152, 165] on span "Pielikumi 1" at bounding box center [142, 173] width 79 height 21
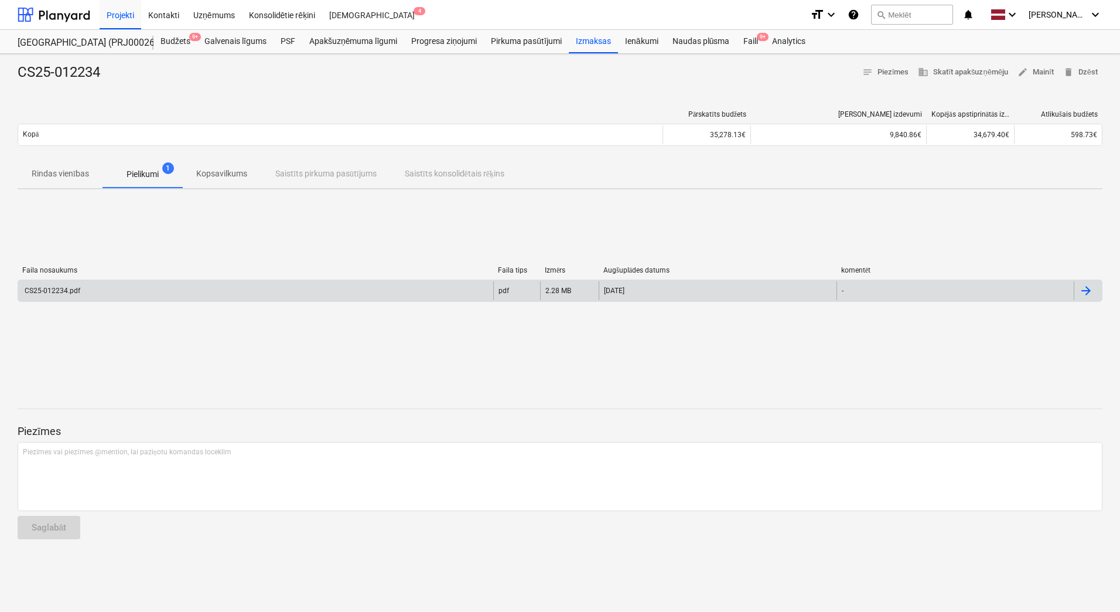
click at [193, 287] on div "CS25-012234.pdf" at bounding box center [255, 290] width 475 height 19
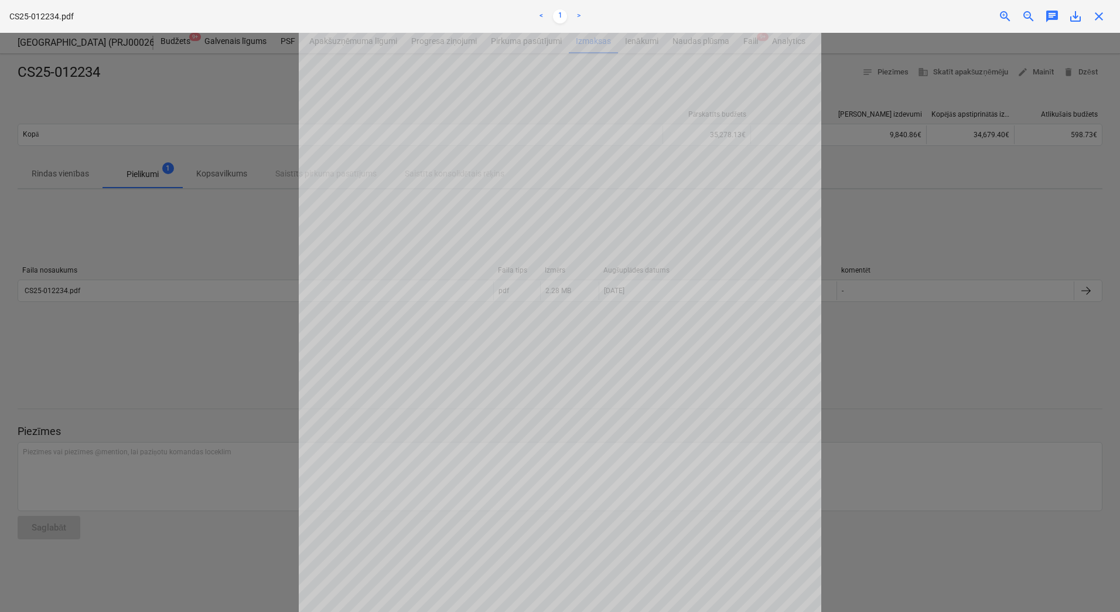
click at [226, 385] on div at bounding box center [560, 322] width 1120 height 579
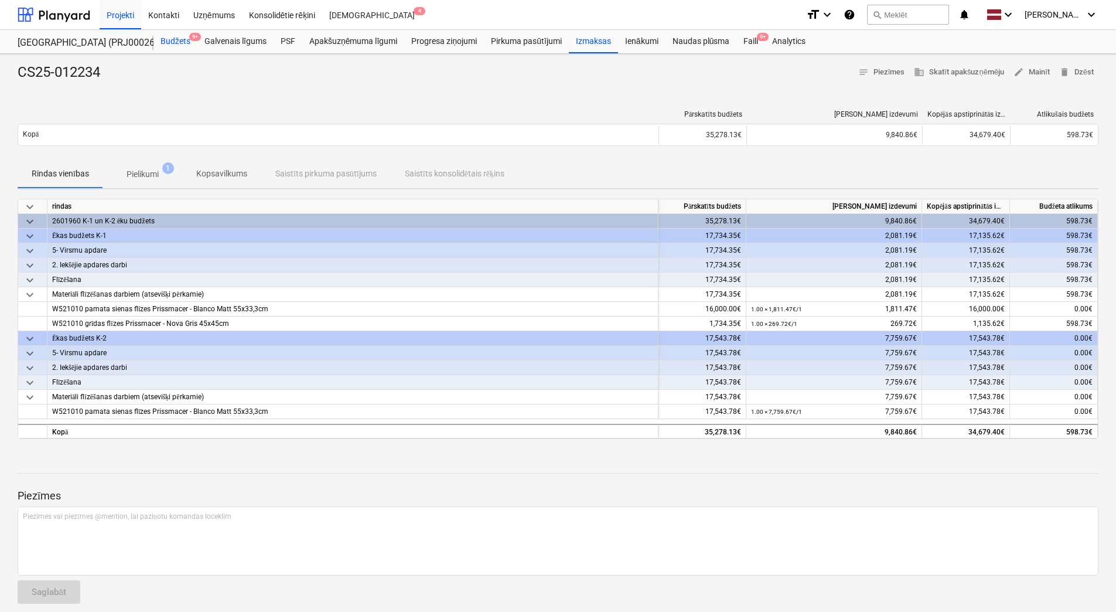
click at [171, 45] on div "Budžets 9+" at bounding box center [176, 41] width 44 height 23
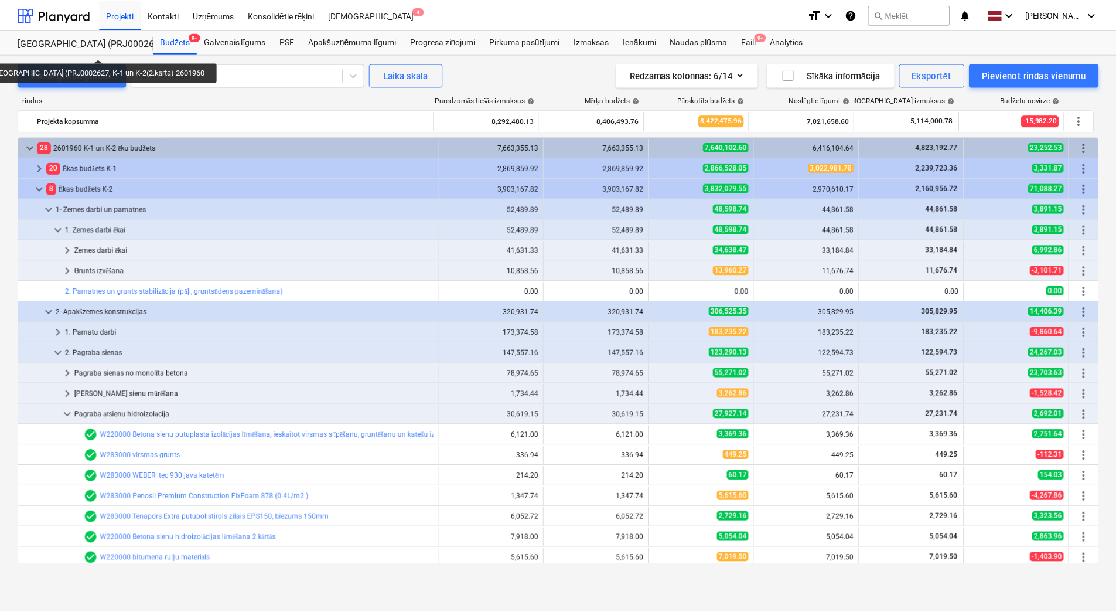
scroll to position [335, 0]
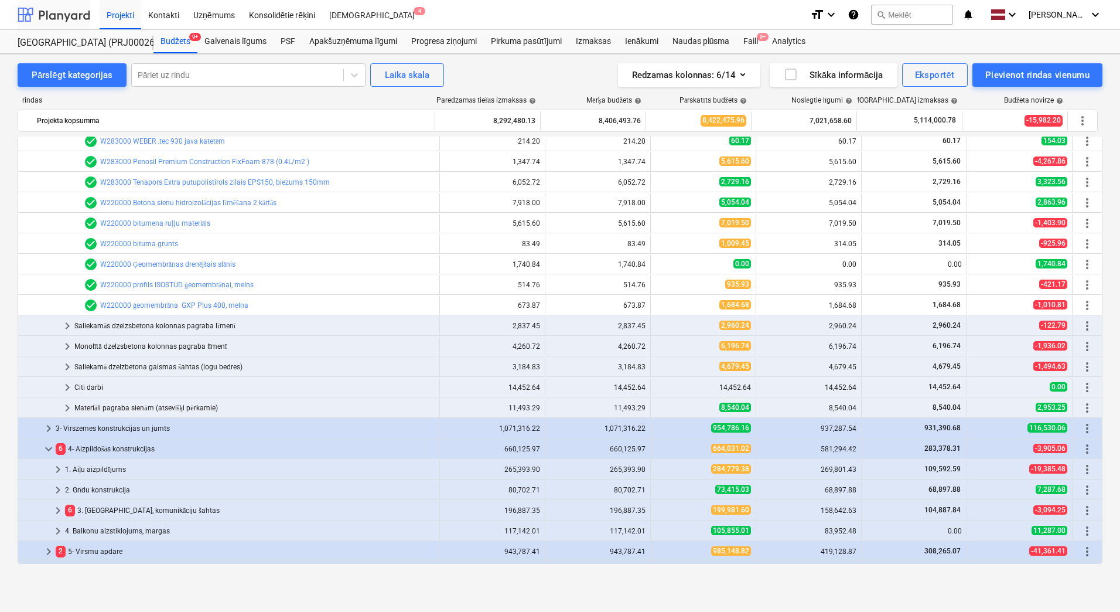
click at [66, 19] on div at bounding box center [54, 14] width 73 height 29
